Goal: Task Accomplishment & Management: Use online tool/utility

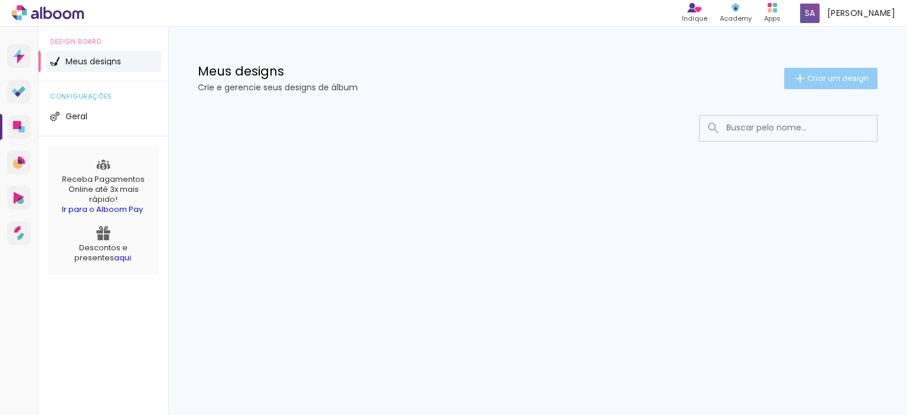
click at [810, 81] on span "Criar um design" at bounding box center [837, 78] width 61 height 8
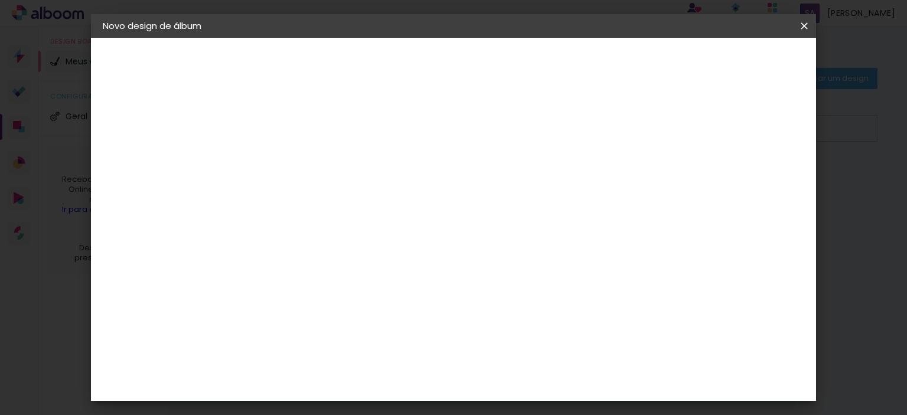
click at [296, 167] on input at bounding box center [296, 158] width 0 height 18
type input "V"
type input "[PERSON_NAME] e [PERSON_NAME]"
type paper-input "[PERSON_NAME] e [PERSON_NAME]"
click at [0, 0] on slot "Avançar" at bounding box center [0, 0] width 0 height 0
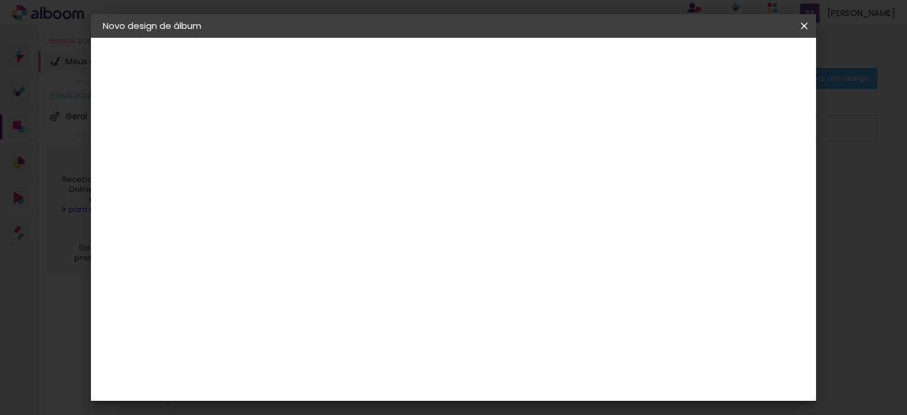
scroll to position [1654, 0]
click at [320, 245] on div "Kasaphoto" at bounding box center [313, 249] width 51 height 9
click at [0, 0] on slot "Tamanho Livre" at bounding box center [0, 0] width 0 height 0
click at [0, 0] on slot "Avançar" at bounding box center [0, 0] width 0 height 0
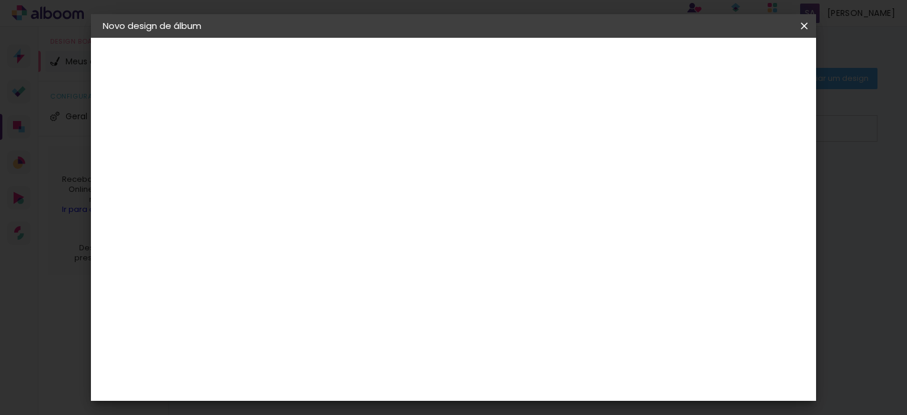
scroll to position [59, 0]
click at [730, 63] on span "Iniciar design" at bounding box center [704, 62] width 54 height 8
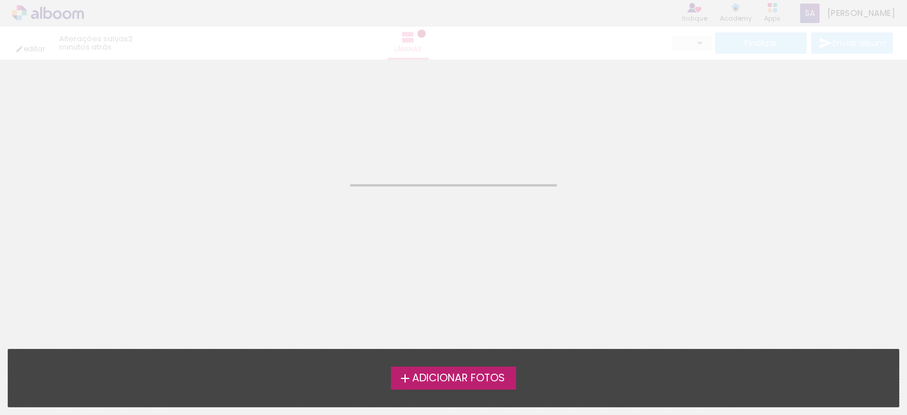
click at [435, 377] on span "Adicionar Fotos" at bounding box center [458, 378] width 93 height 11
click at [0, 0] on input "file" at bounding box center [0, 0] width 0 height 0
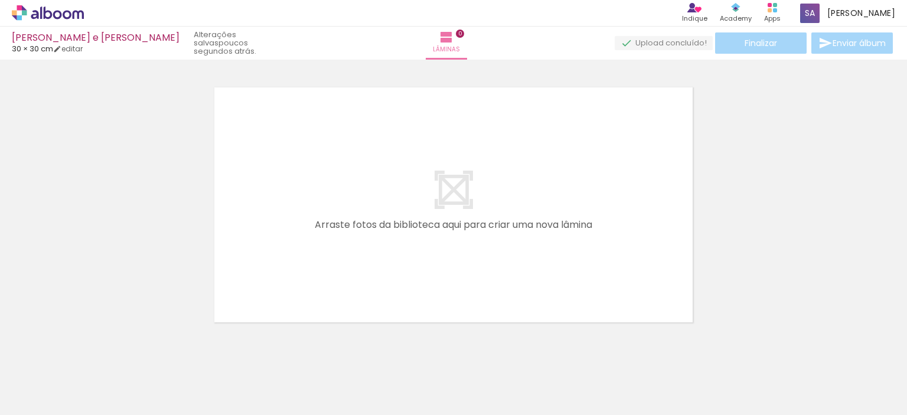
scroll to position [15, 0]
click at [420, 198] on quentale-layouter at bounding box center [453, 200] width 487 height 243
click at [453, 191] on quentale-layouter at bounding box center [453, 200] width 487 height 243
click at [454, 40] on iron-icon at bounding box center [446, 37] width 14 height 14
click at [118, 375] on div at bounding box center [118, 375] width 33 height 58
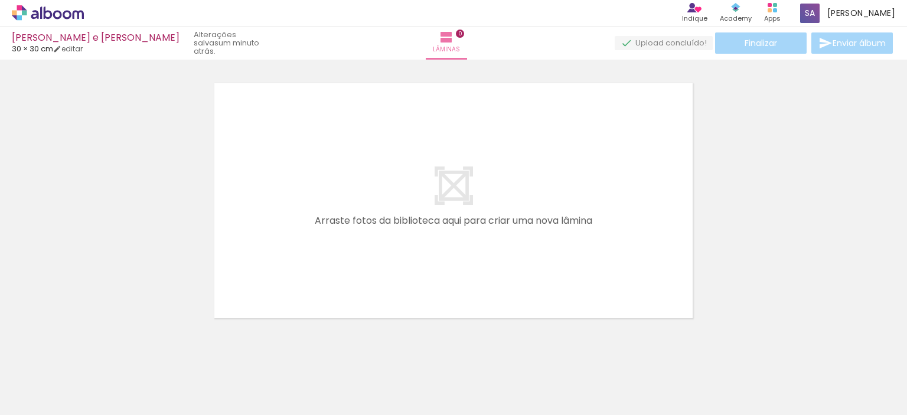
click at [45, 398] on span "Adicionar Fotos" at bounding box center [41, 399] width 35 height 13
click at [0, 0] on input "file" at bounding box center [0, 0] width 0 height 0
click at [24, 402] on iron-icon at bounding box center [17, 399] width 14 height 14
click at [0, 0] on input "file" at bounding box center [0, 0] width 0 height 0
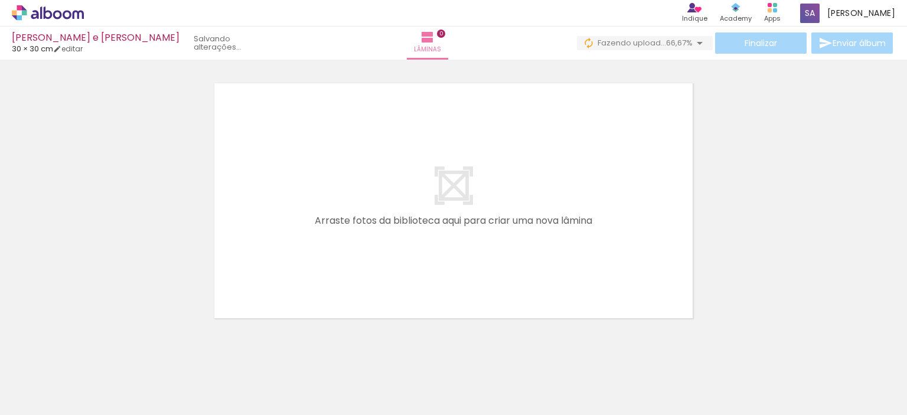
drag, startPoint x: 720, startPoint y: 174, endPoint x: 713, endPoint y: 164, distance: 12.3
click at [719, 174] on div at bounding box center [453, 185] width 907 height 273
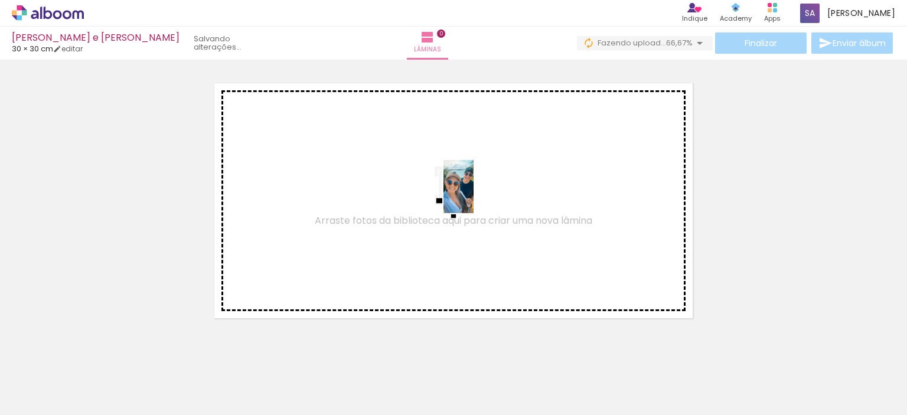
drag, startPoint x: 189, startPoint y: 385, endPoint x: 478, endPoint y: 198, distance: 343.8
click at [477, 197] on quentale-workspace at bounding box center [453, 207] width 907 height 415
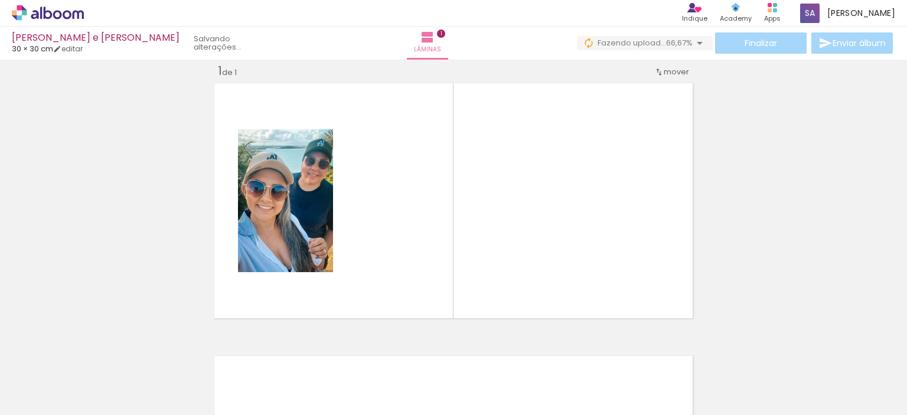
scroll to position [15, 0]
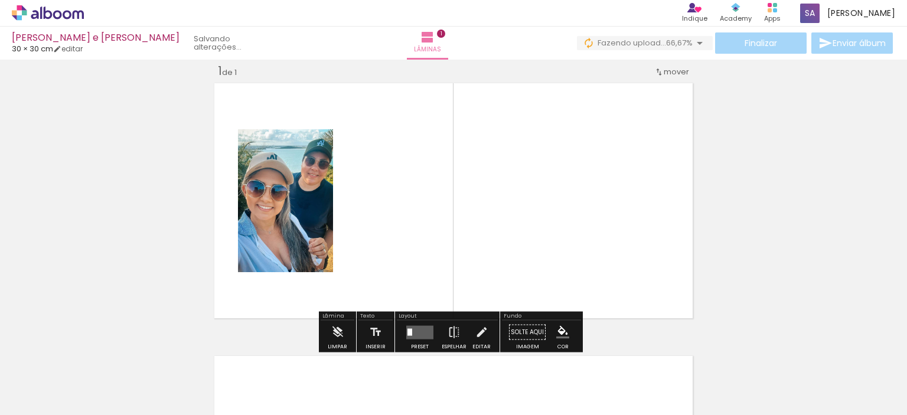
click at [188, 383] on div at bounding box center [184, 375] width 33 height 58
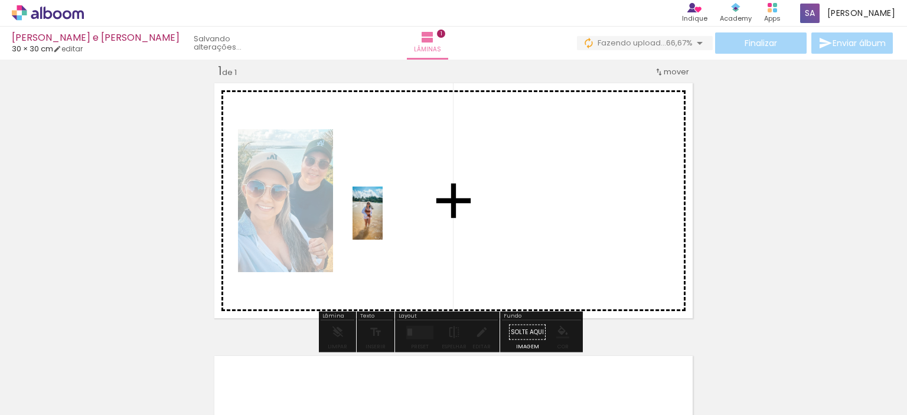
drag, startPoint x: 122, startPoint y: 390, endPoint x: 388, endPoint y: 222, distance: 314.7
click at [388, 222] on quentale-workspace at bounding box center [453, 207] width 907 height 415
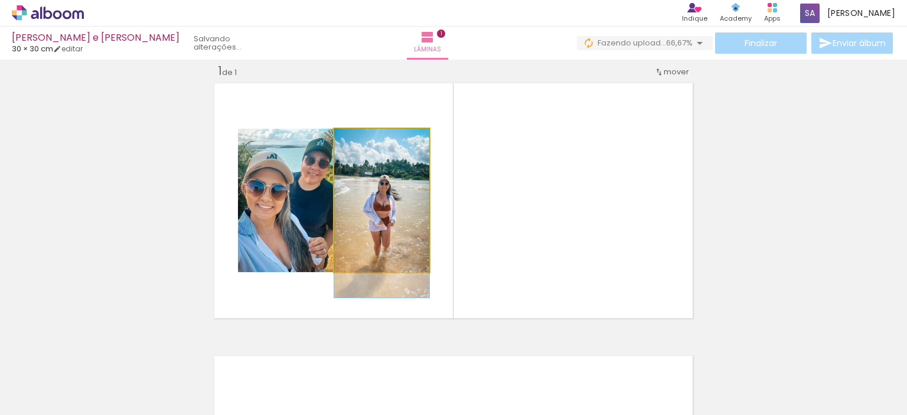
drag, startPoint x: 382, startPoint y: 217, endPoint x: 409, endPoint y: 271, distance: 60.5
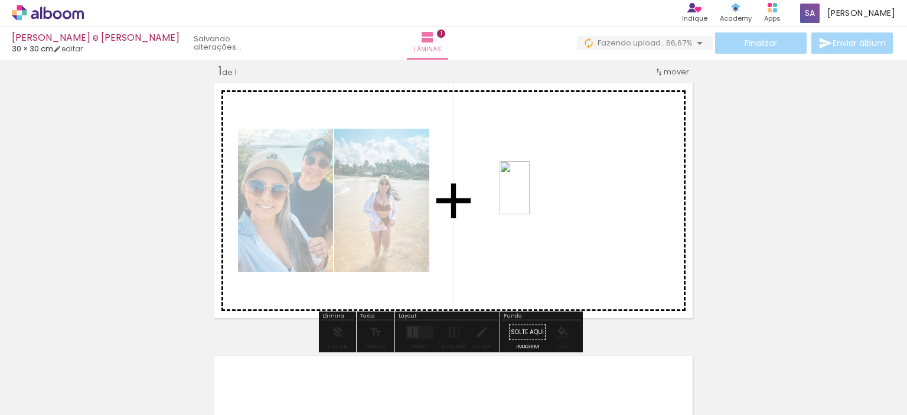
drag, startPoint x: 258, startPoint y: 380, endPoint x: 548, endPoint y: 214, distance: 334.4
click at [527, 203] on quentale-workspace at bounding box center [453, 207] width 907 height 415
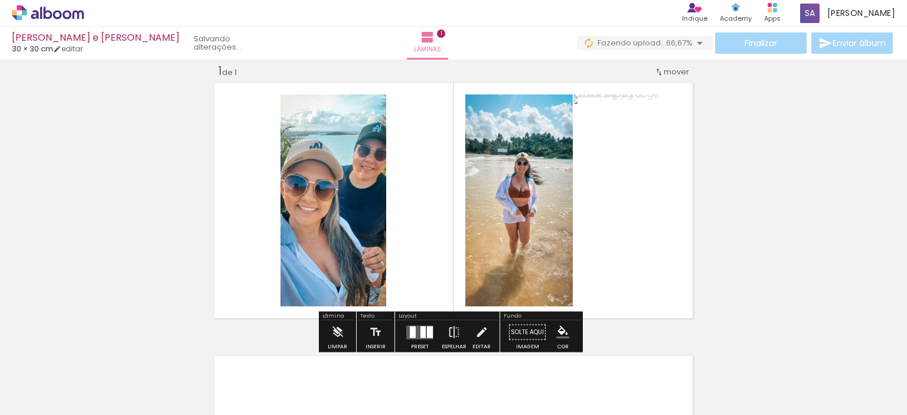
click at [749, 189] on div "Inserir lâmina 1 de 1" at bounding box center [453, 322] width 907 height 546
click at [670, 71] on span "mover" at bounding box center [676, 71] width 25 height 11
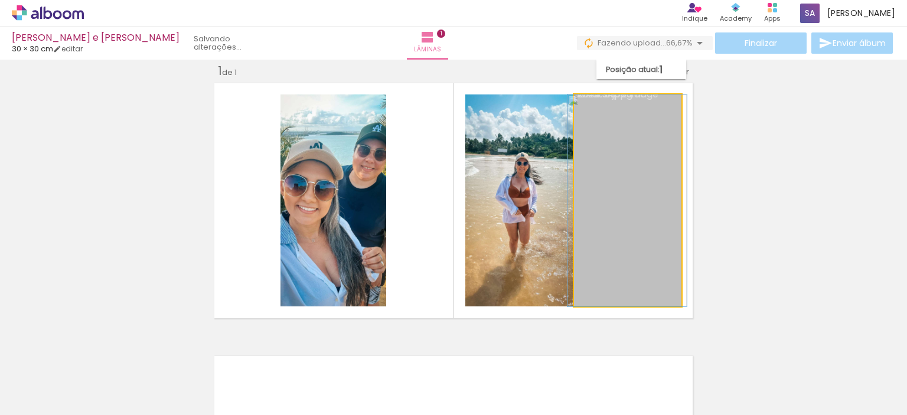
drag, startPoint x: 618, startPoint y: 195, endPoint x: 644, endPoint y: 218, distance: 34.3
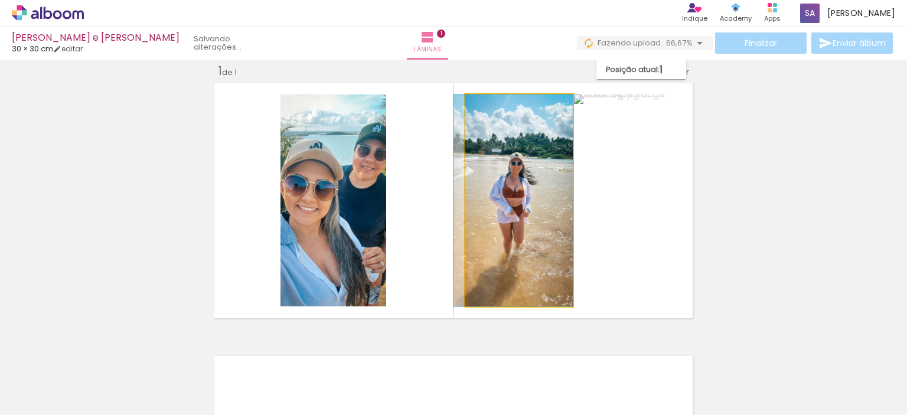
drag, startPoint x: 527, startPoint y: 233, endPoint x: 511, endPoint y: 233, distance: 16.0
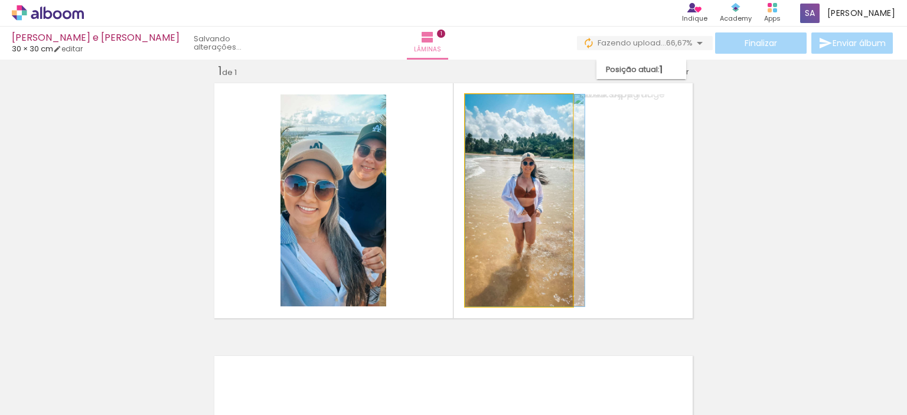
drag, startPoint x: 530, startPoint y: 243, endPoint x: 539, endPoint y: 244, distance: 8.4
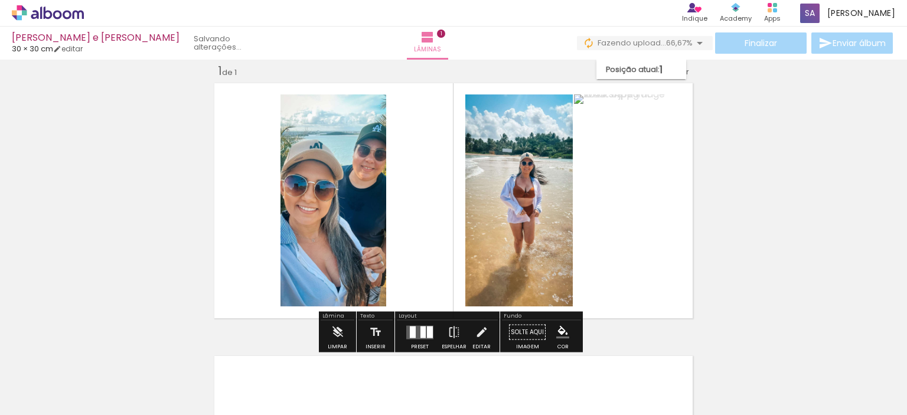
click at [708, 193] on div "Inserir lâmina 1 de 1" at bounding box center [453, 322] width 907 height 546
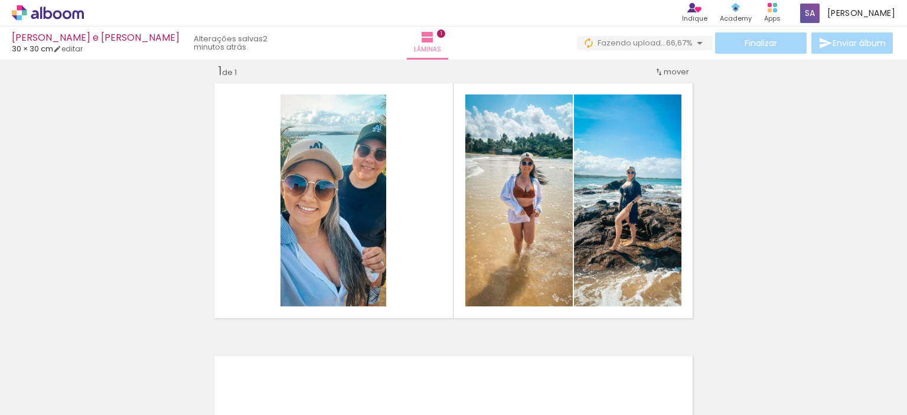
click at [20, 400] on iron-icon at bounding box center [17, 399] width 14 height 14
click at [0, 0] on input "file" at bounding box center [0, 0] width 0 height 0
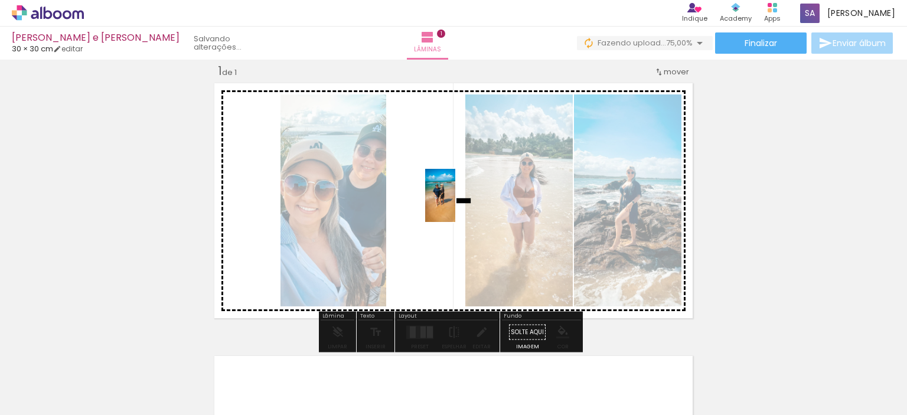
drag, startPoint x: 320, startPoint y: 384, endPoint x: 461, endPoint y: 204, distance: 228.5
click at [461, 204] on quentale-workspace at bounding box center [453, 207] width 907 height 415
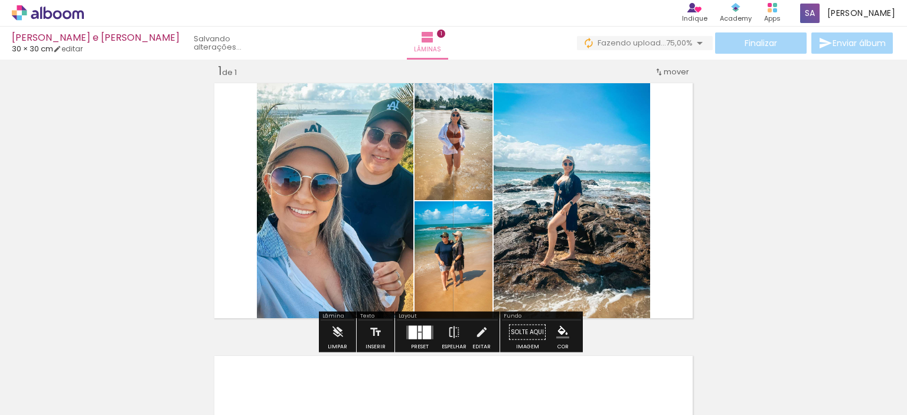
click at [816, 174] on div "Inserir lâmina 1 de 1" at bounding box center [453, 322] width 907 height 546
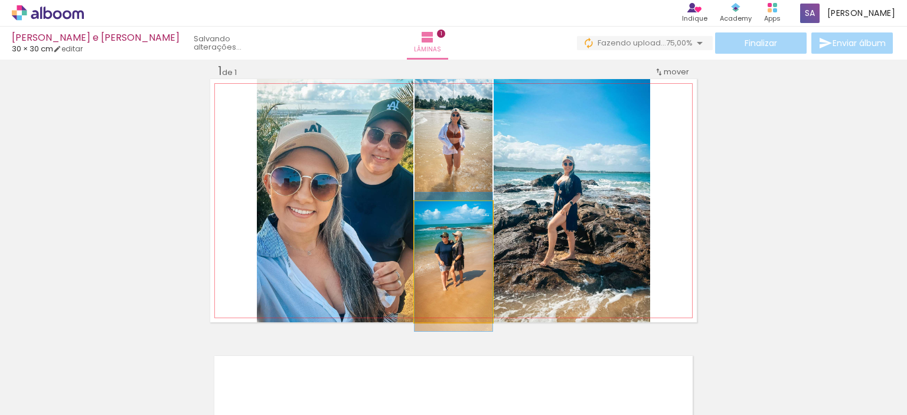
drag, startPoint x: 434, startPoint y: 211, endPoint x: 426, endPoint y: 213, distance: 7.9
type paper-slider "100"
click at [431, 213] on div at bounding box center [440, 213] width 19 height 19
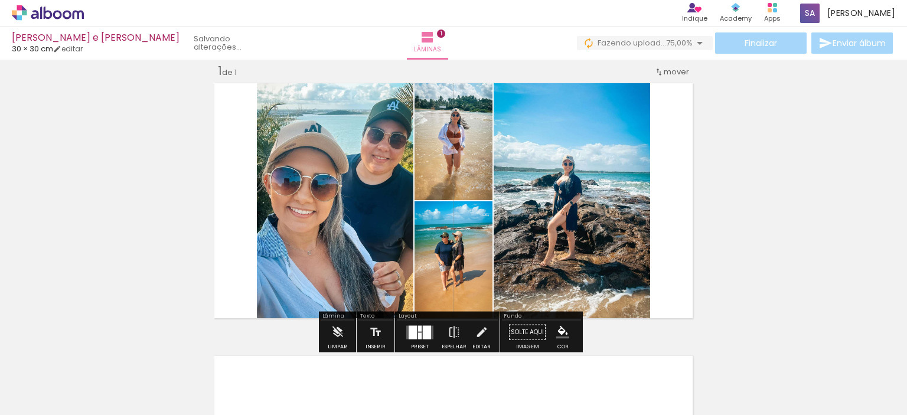
click at [0, 0] on slot "P&B" at bounding box center [0, 0] width 0 height 0
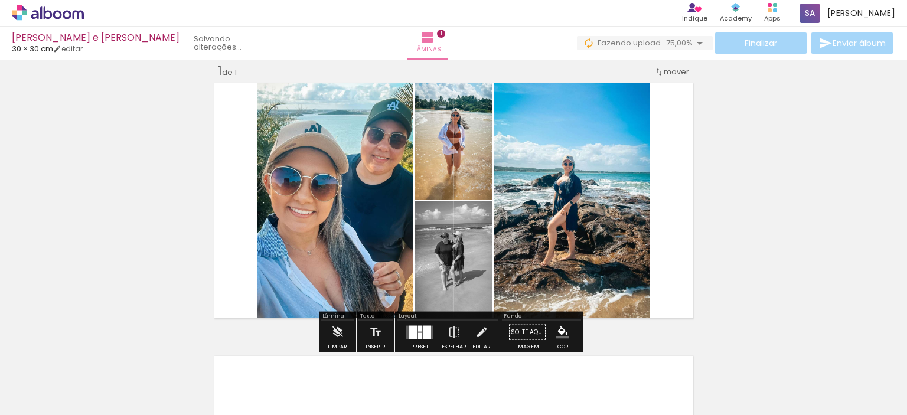
click at [0, 0] on slot "P&B" at bounding box center [0, 0] width 0 height 0
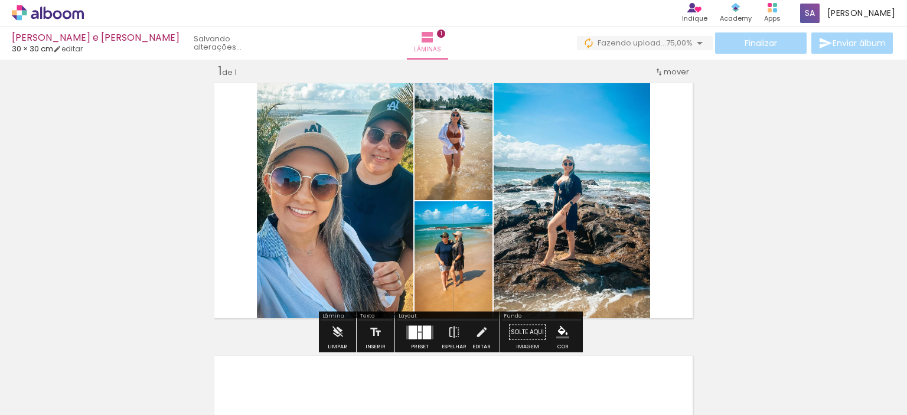
click at [421, 212] on iron-icon at bounding box center [426, 214] width 10 height 12
click at [471, 257] on quentale-photo at bounding box center [454, 261] width 78 height 121
click at [788, 166] on div "Inserir lâmina 1 de 1" at bounding box center [453, 322] width 907 height 546
click at [46, 396] on span "Adicionar Fotos" at bounding box center [41, 399] width 35 height 13
click at [0, 0] on input "file" at bounding box center [0, 0] width 0 height 0
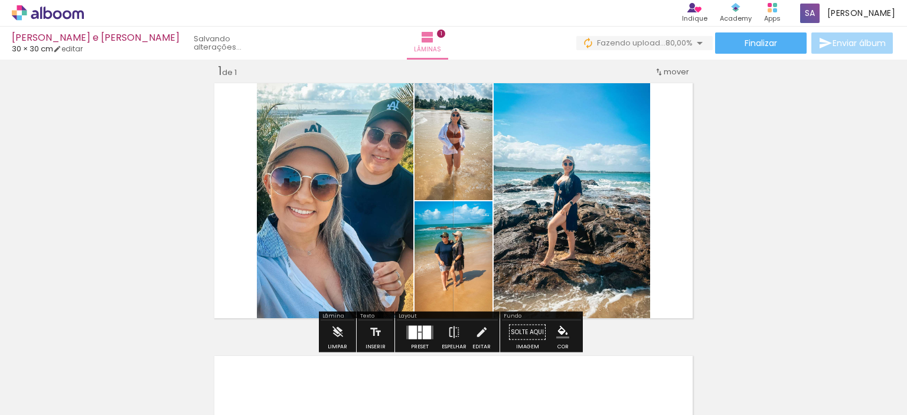
click at [683, 113] on quentale-layouter at bounding box center [453, 200] width 487 height 243
click at [697, 40] on iron-icon at bounding box center [700, 43] width 14 height 14
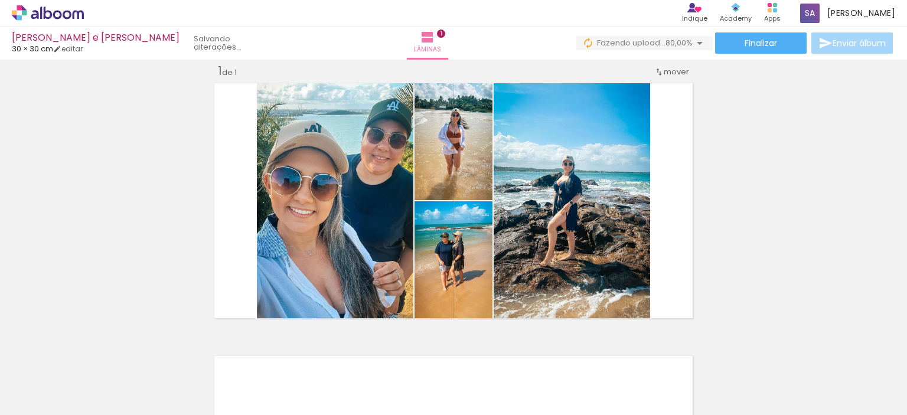
click at [735, 174] on div "Inserir lâmina 1 de 1" at bounding box center [453, 322] width 907 height 546
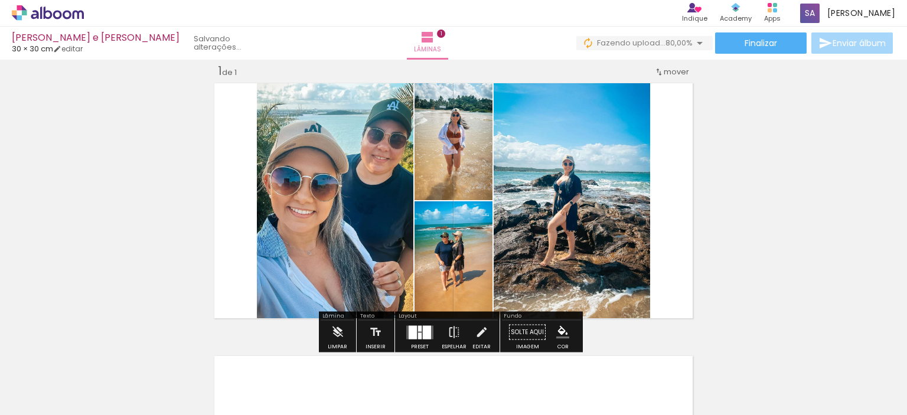
click at [666, 218] on quentale-layouter at bounding box center [453, 200] width 487 height 243
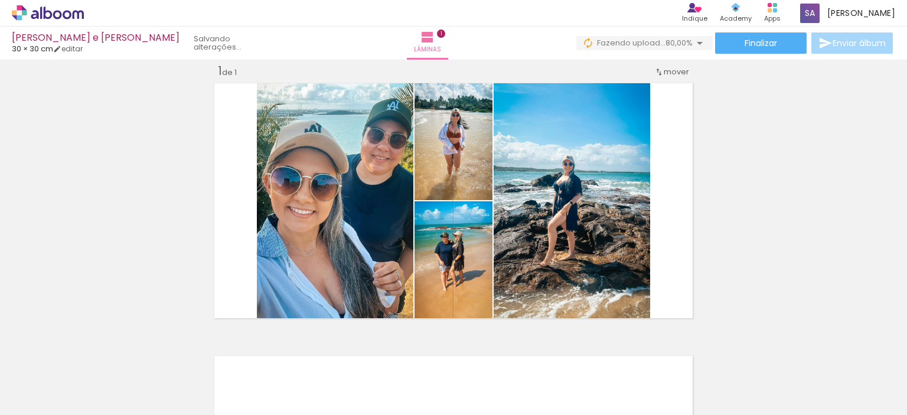
click at [40, 400] on span "Adicionar Fotos" at bounding box center [41, 399] width 35 height 13
click at [0, 0] on input "file" at bounding box center [0, 0] width 0 height 0
click at [17, 396] on iron-icon at bounding box center [17, 399] width 14 height 14
click at [0, 0] on input "file" at bounding box center [0, 0] width 0 height 0
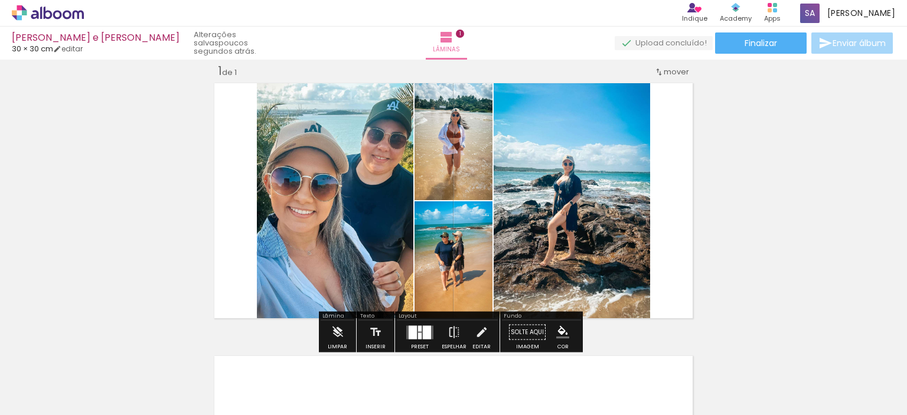
click at [227, 70] on div "1 de 1" at bounding box center [227, 71] width 19 height 11
click at [231, 71] on div "1 de 1" at bounding box center [227, 71] width 19 height 11
click at [231, 73] on div "1 de 1" at bounding box center [227, 71] width 19 height 11
click at [212, 70] on div "Inserir lâmina 1 de 1" at bounding box center [453, 322] width 907 height 546
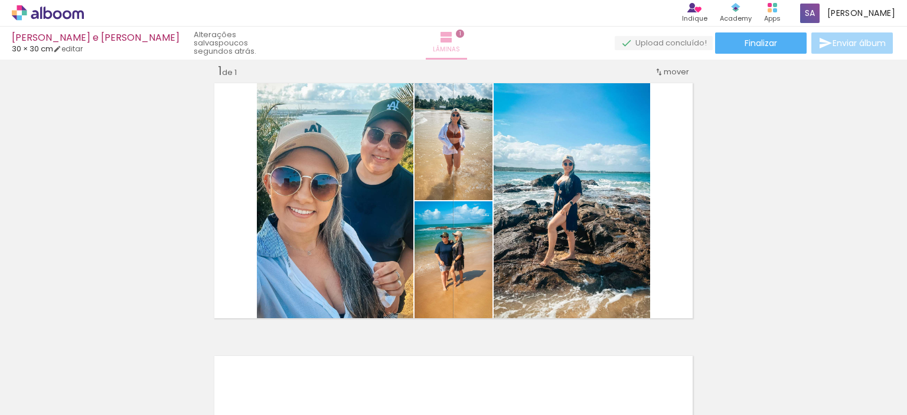
click at [449, 43] on iron-icon at bounding box center [446, 37] width 14 height 14
drag, startPoint x: 454, startPoint y: 40, endPoint x: 445, endPoint y: 50, distance: 13.8
click at [445, 50] on span "Lâminas" at bounding box center [446, 49] width 27 height 11
click at [454, 32] on iron-icon at bounding box center [446, 37] width 14 height 14
click at [467, 31] on paper-button "Lâminas 1" at bounding box center [446, 43] width 41 height 33
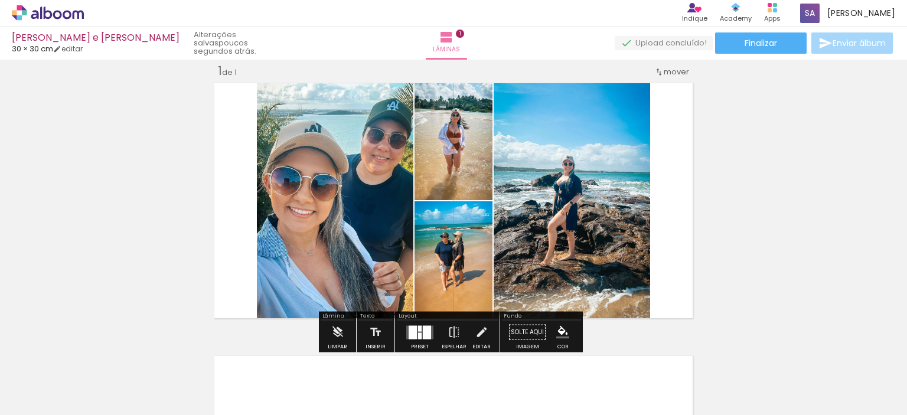
click at [681, 244] on quentale-layouter at bounding box center [453, 200] width 487 height 243
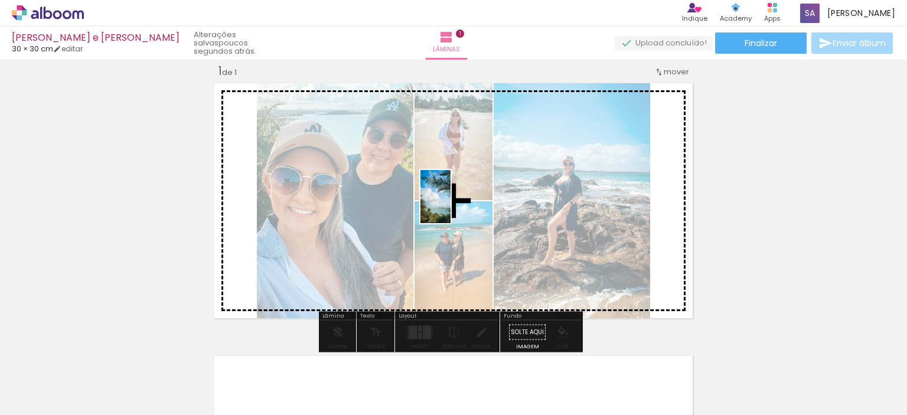
drag, startPoint x: 513, startPoint y: 386, endPoint x: 452, endPoint y: 201, distance: 194.6
click at [455, 203] on quentale-workspace at bounding box center [453, 207] width 907 height 415
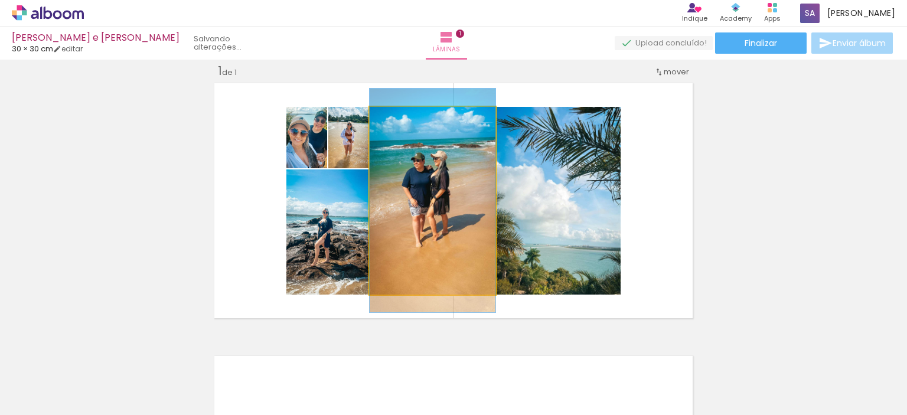
click at [452, 201] on quentale-photo at bounding box center [433, 201] width 126 height 188
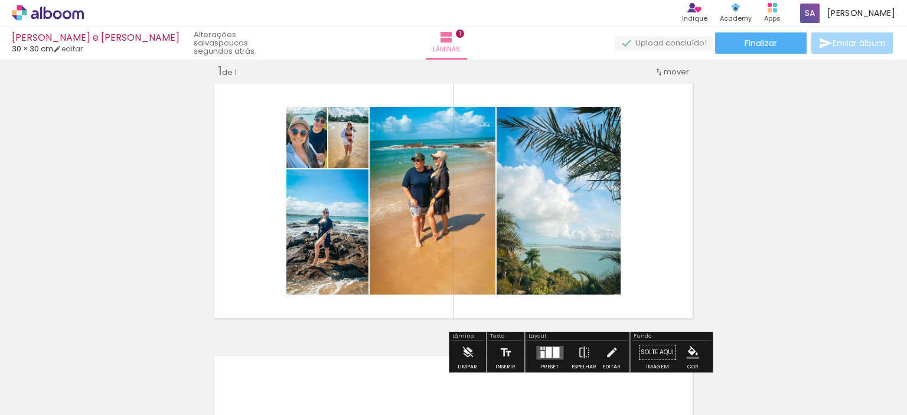
click at [673, 178] on quentale-layouter at bounding box center [453, 200] width 487 height 243
click at [354, 153] on quentale-photo at bounding box center [348, 137] width 40 height 61
click at [341, 153] on div at bounding box center [342, 156] width 14 height 12
click at [572, 209] on quentale-photo at bounding box center [559, 201] width 124 height 188
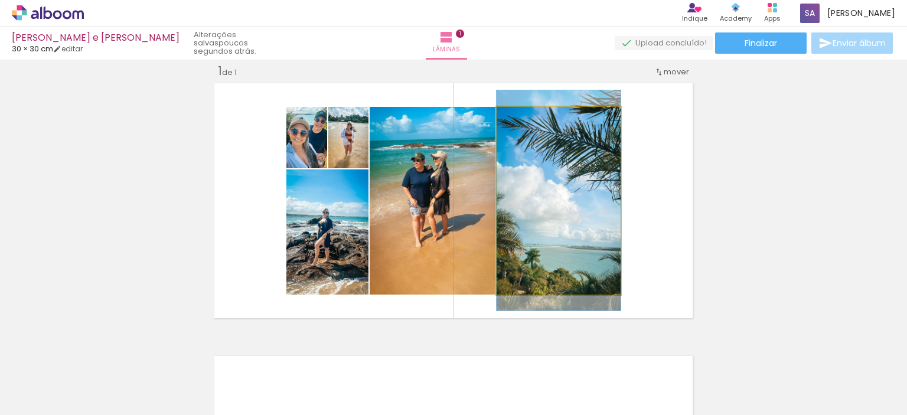
drag, startPoint x: 560, startPoint y: 205, endPoint x: 557, endPoint y: 187, distance: 18.5
click at [557, 187] on quentale-photo at bounding box center [559, 201] width 124 height 188
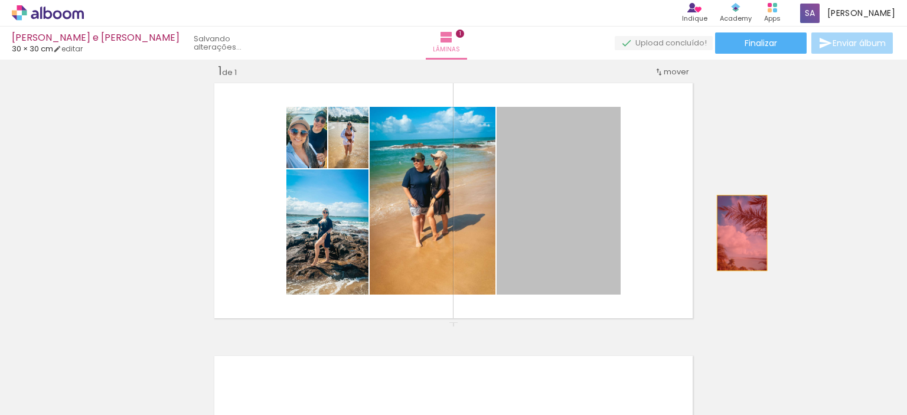
drag, startPoint x: 539, startPoint y: 194, endPoint x: 738, endPoint y: 233, distance: 202.2
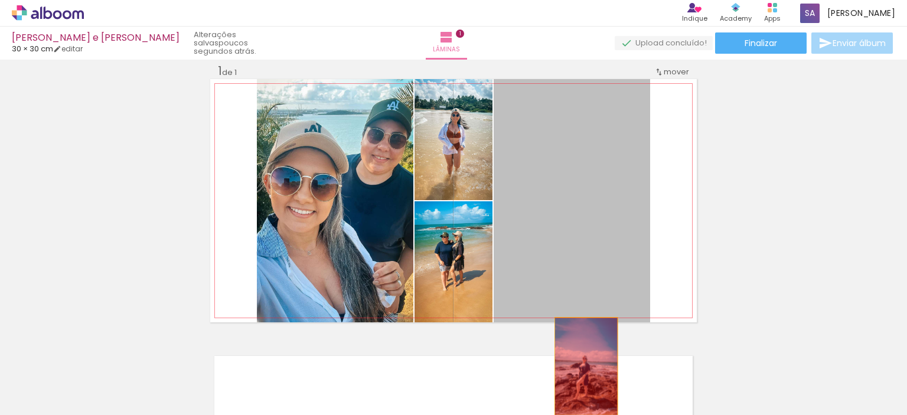
drag, startPoint x: 589, startPoint y: 178, endPoint x: 582, endPoint y: 366, distance: 187.9
click at [582, 366] on quentale-workspace at bounding box center [453, 207] width 907 height 415
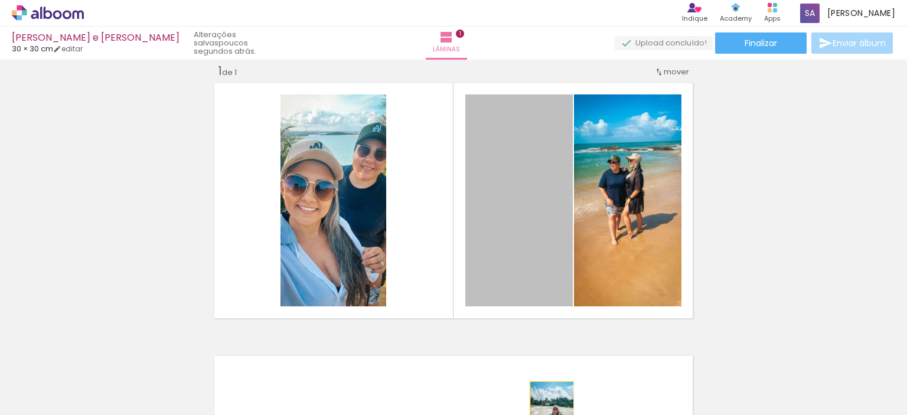
drag, startPoint x: 502, startPoint y: 198, endPoint x: 547, endPoint y: 424, distance: 230.7
click at [547, 415] on html "link( href="../../bower_components/polymer/polymer.html" rel="import" ) picture…" at bounding box center [453, 207] width 907 height 415
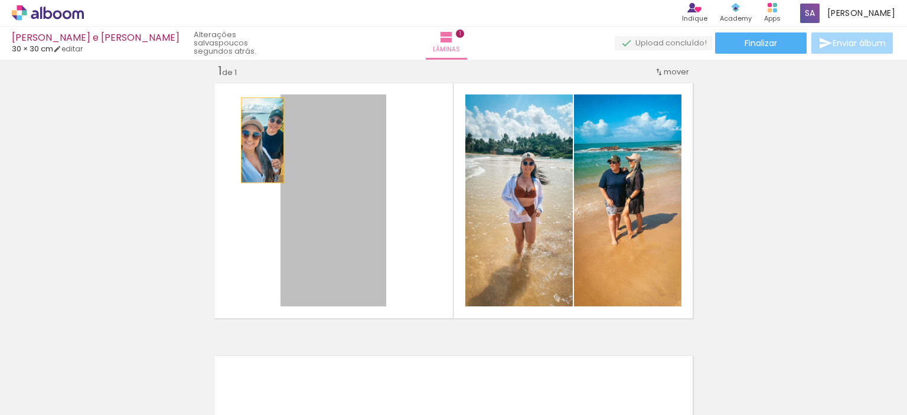
drag, startPoint x: 352, startPoint y: 229, endPoint x: 259, endPoint y: 143, distance: 126.6
click at [256, 140] on quentale-layouter at bounding box center [453, 200] width 487 height 243
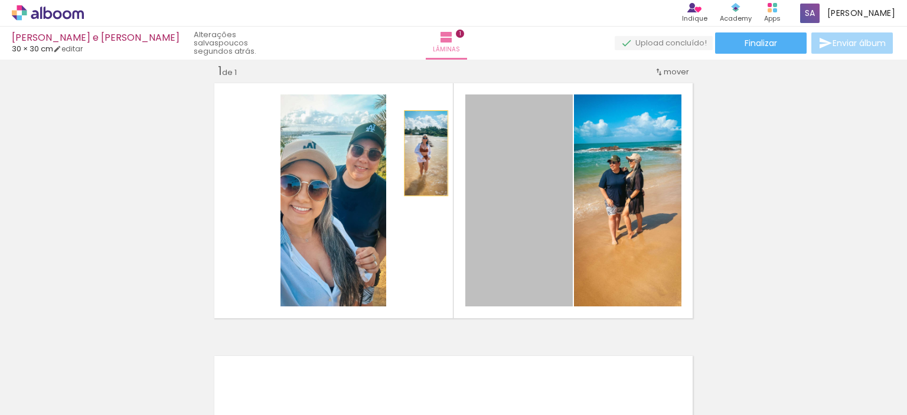
drag, startPoint x: 484, startPoint y: 154, endPoint x: 419, endPoint y: 155, distance: 65.6
click at [419, 155] on quentale-layouter at bounding box center [453, 200] width 487 height 243
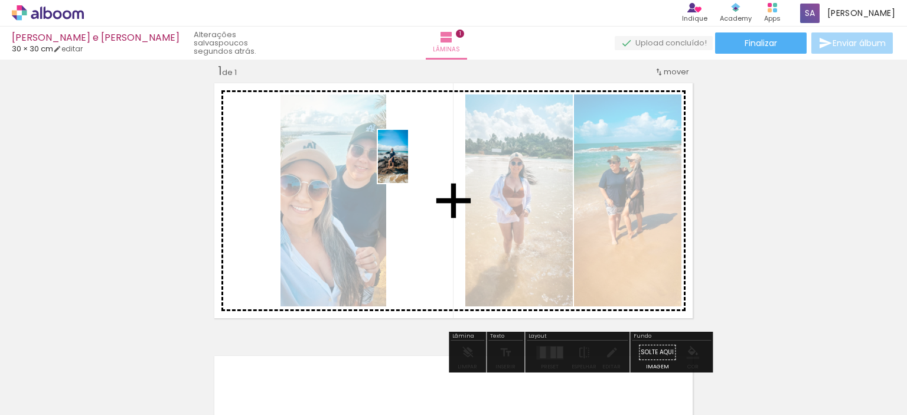
drag, startPoint x: 456, startPoint y: 383, endPoint x: 413, endPoint y: 165, distance: 221.4
click at [413, 165] on quentale-workspace at bounding box center [453, 207] width 907 height 415
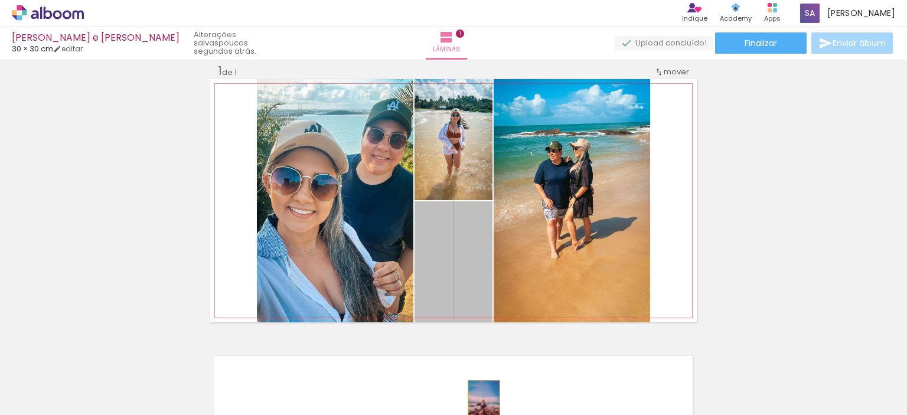
drag, startPoint x: 454, startPoint y: 272, endPoint x: 480, endPoint y: 405, distance: 135.4
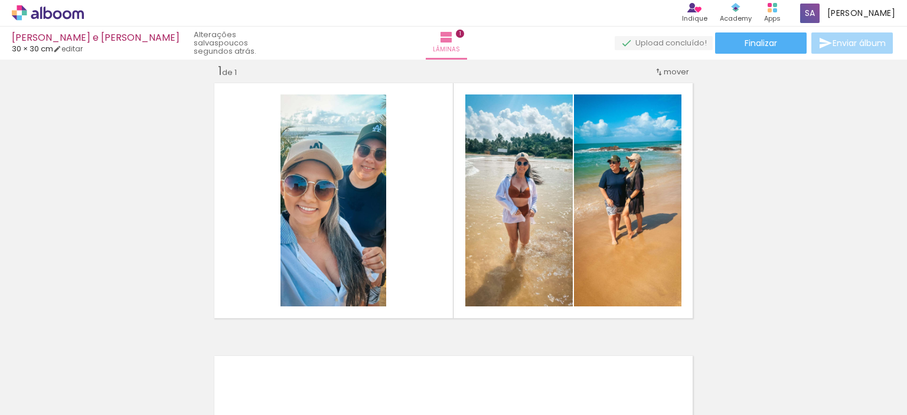
click at [194, 383] on div at bounding box center [184, 375] width 33 height 58
click at [107, 388] on div at bounding box center [118, 375] width 33 height 58
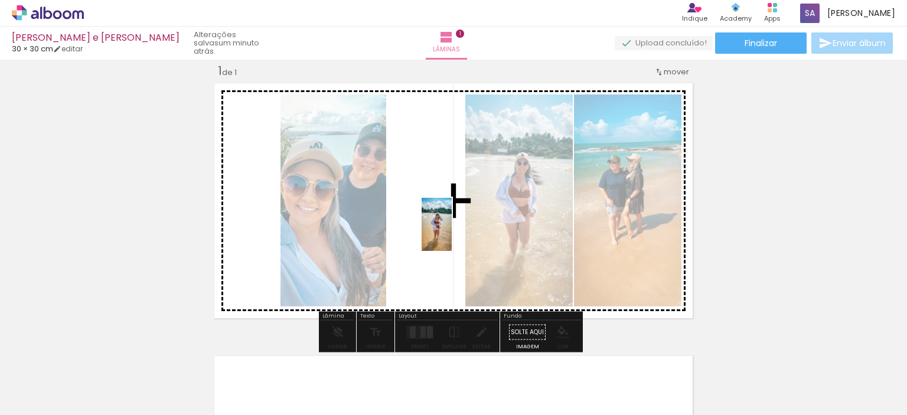
drag, startPoint x: 374, startPoint y: 373, endPoint x: 454, endPoint y: 234, distance: 160.6
click at [454, 234] on quentale-workspace at bounding box center [453, 207] width 907 height 415
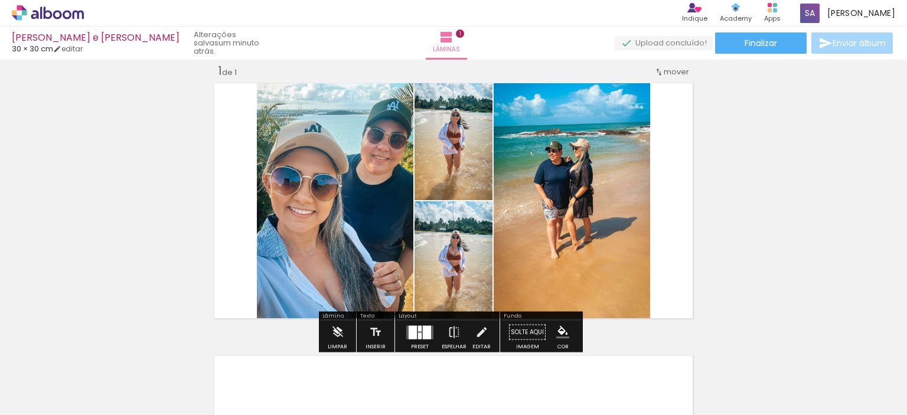
click at [445, 149] on quentale-photo at bounding box center [454, 139] width 78 height 121
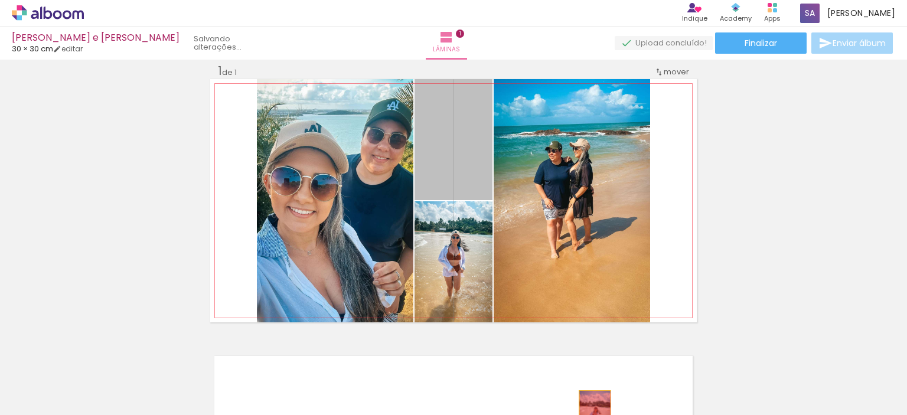
drag, startPoint x: 446, startPoint y: 150, endPoint x: 592, endPoint y: 415, distance: 302.4
click at [592, 415] on quentale-workspace at bounding box center [453, 207] width 907 height 415
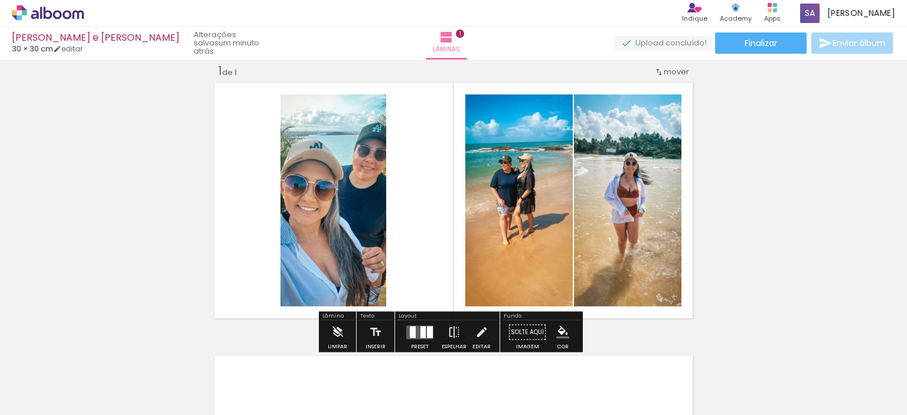
click at [764, 119] on div "Inserir lâmina 1 de 1" at bounding box center [453, 322] width 907 height 546
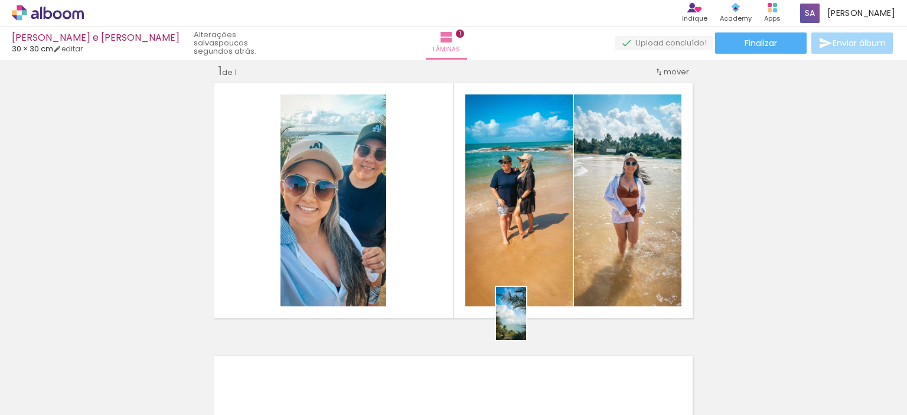
drag, startPoint x: 520, startPoint y: 382, endPoint x: 531, endPoint y: 322, distance: 60.8
click at [531, 322] on quentale-workspace at bounding box center [453, 207] width 907 height 415
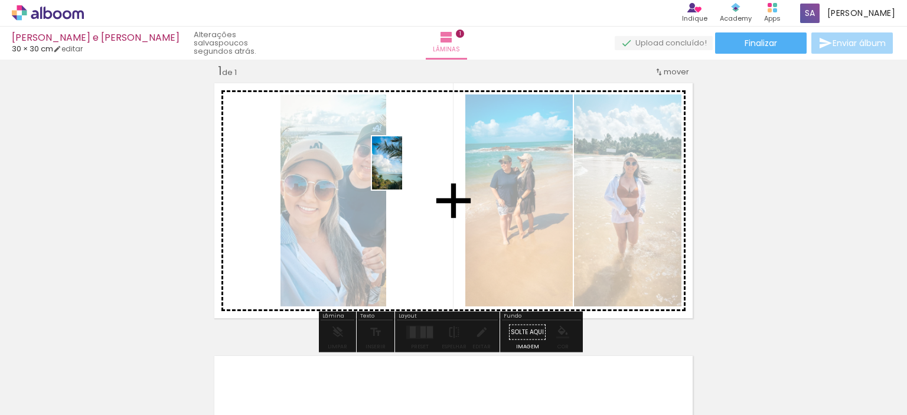
drag, startPoint x: 523, startPoint y: 368, endPoint x: 318, endPoint y: 221, distance: 252.2
click at [406, 171] on quentale-workspace at bounding box center [453, 207] width 907 height 415
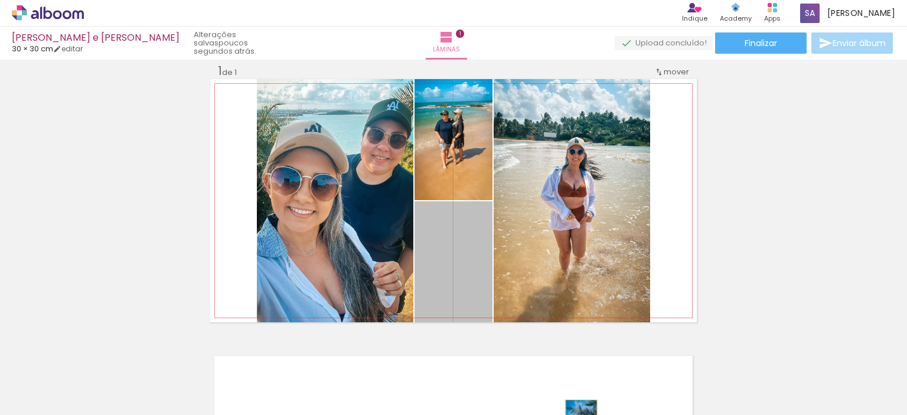
drag, startPoint x: 456, startPoint y: 266, endPoint x: 579, endPoint y: 420, distance: 197.1
click at [579, 415] on html "link( href="../../bower_components/polymer/polymer.html" rel="import" ) picture…" at bounding box center [453, 207] width 907 height 415
drag, startPoint x: 448, startPoint y: 246, endPoint x: 684, endPoint y: 375, distance: 269.0
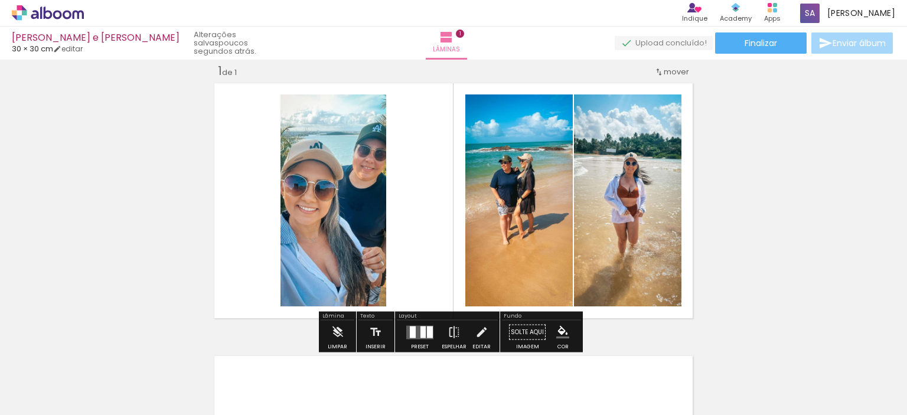
click at [443, 209] on quentale-layouter at bounding box center [453, 200] width 487 height 243
click at [552, 330] on paper-menu-button "#ffebee #ffcdd2 #ef9a9a #e57373 #ef5350 #f44336 #e53935 #d32f2f #c62828 #b71c1c…" at bounding box center [563, 332] width 22 height 22
click at [230, 75] on div "1 de 1" at bounding box center [227, 71] width 19 height 11
click at [223, 67] on div "1 de 1" at bounding box center [227, 71] width 19 height 11
click at [224, 67] on div "1 de 1" at bounding box center [227, 71] width 19 height 11
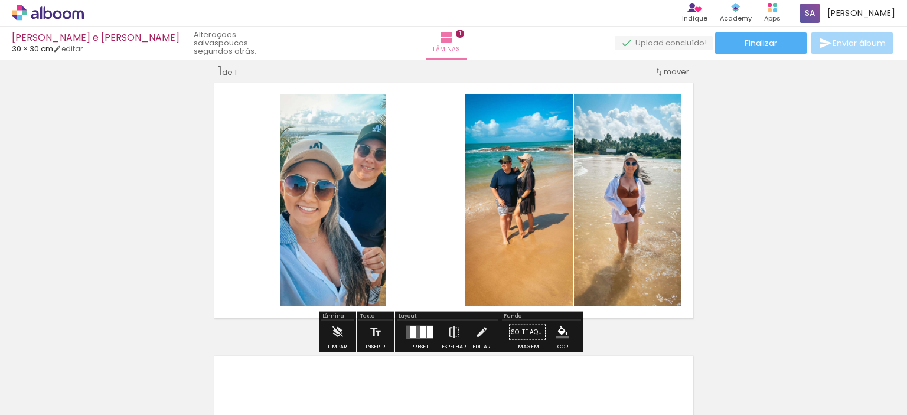
click at [220, 214] on quentale-layouter at bounding box center [453, 200] width 487 height 243
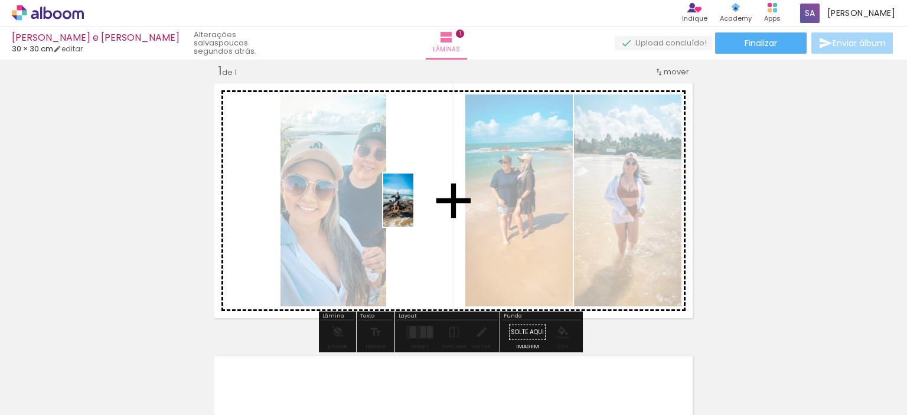
drag, startPoint x: 443, startPoint y: 370, endPoint x: 419, endPoint y: 209, distance: 163.1
click at [419, 209] on quentale-workspace at bounding box center [453, 207] width 907 height 415
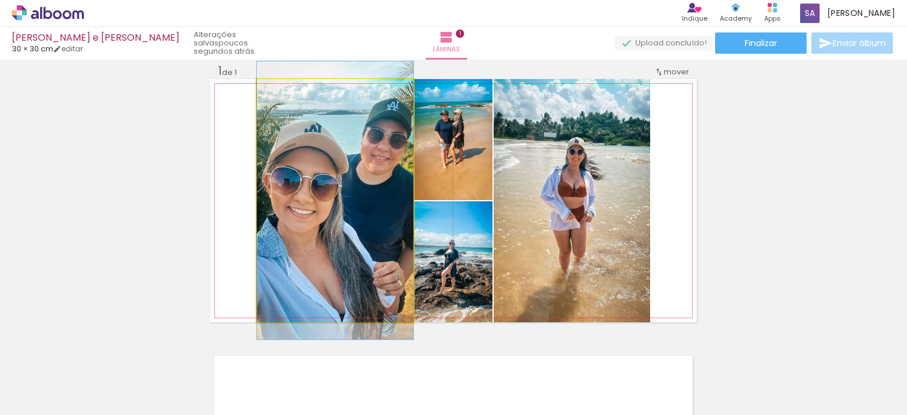
drag, startPoint x: 291, startPoint y: 92, endPoint x: 281, endPoint y: 97, distance: 11.6
type paper-slider "100"
click at [285, 97] on div at bounding box center [308, 91] width 46 height 19
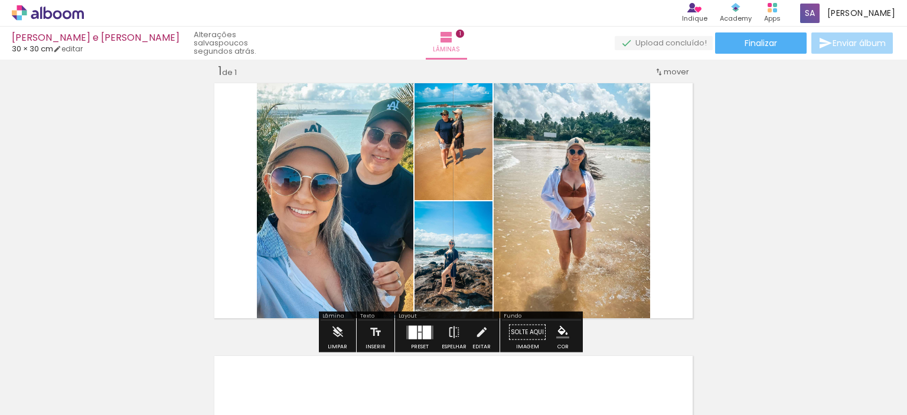
click at [0, 0] on slot "P&B" at bounding box center [0, 0] width 0 height 0
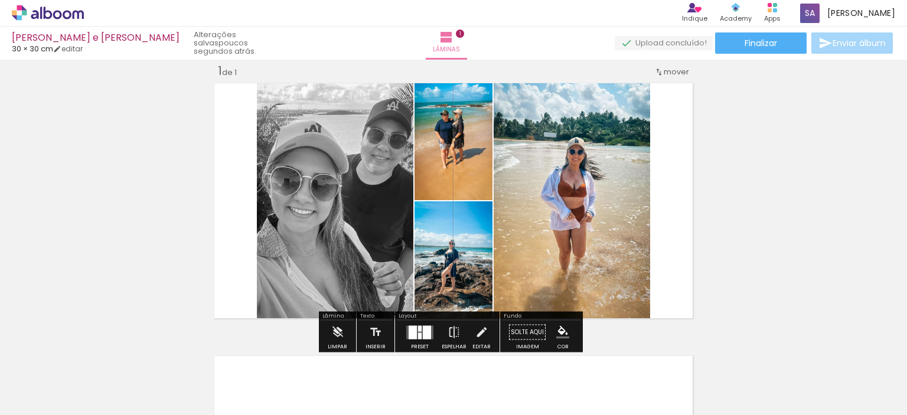
click at [0, 0] on slot "P&B" at bounding box center [0, 0] width 0 height 0
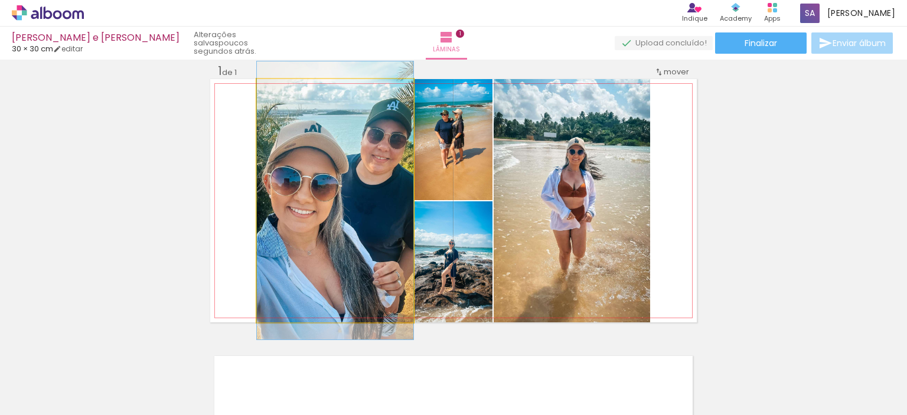
click at [263, 96] on iron-icon at bounding box center [269, 92] width 12 height 12
click at [263, 91] on iron-icon at bounding box center [269, 92] width 12 height 12
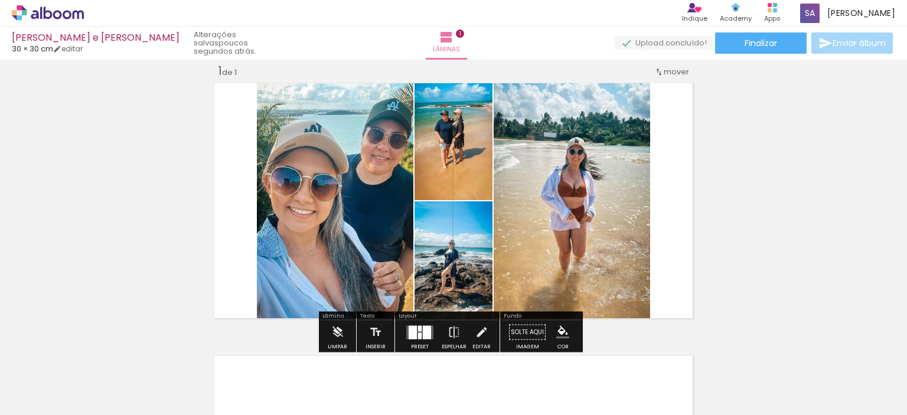
click at [263, 89] on iron-icon at bounding box center [269, 92] width 12 height 12
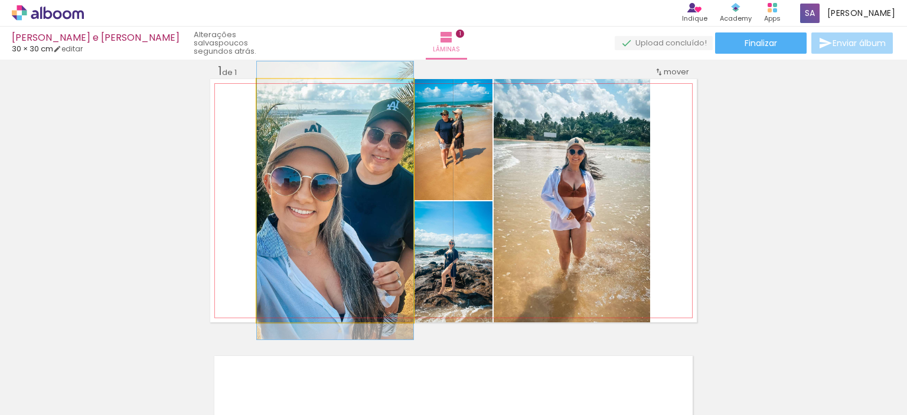
click at [263, 89] on iron-icon at bounding box center [269, 92] width 12 height 12
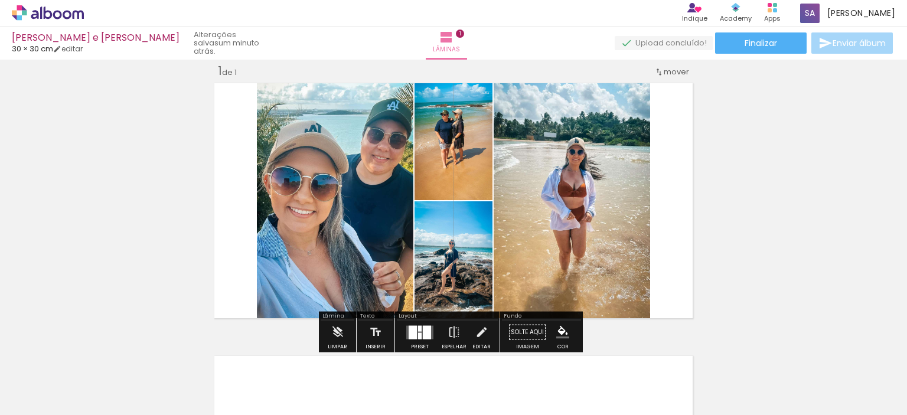
click at [654, 142] on quentale-layouter at bounding box center [453, 200] width 487 height 243
